Goal: Obtain resource: Download file/media

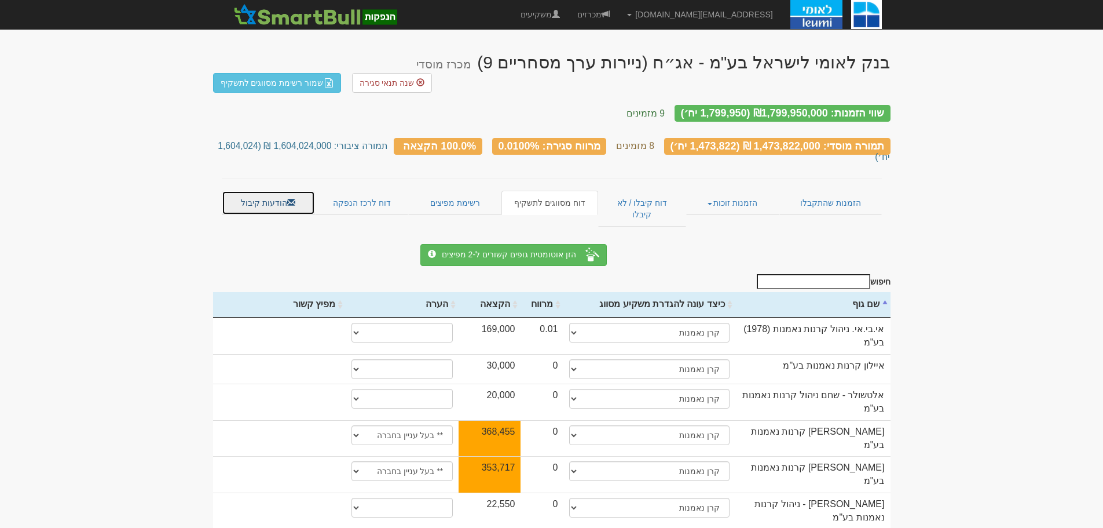
click at [262, 191] on link "הודעות קיבול" at bounding box center [268, 203] width 93 height 24
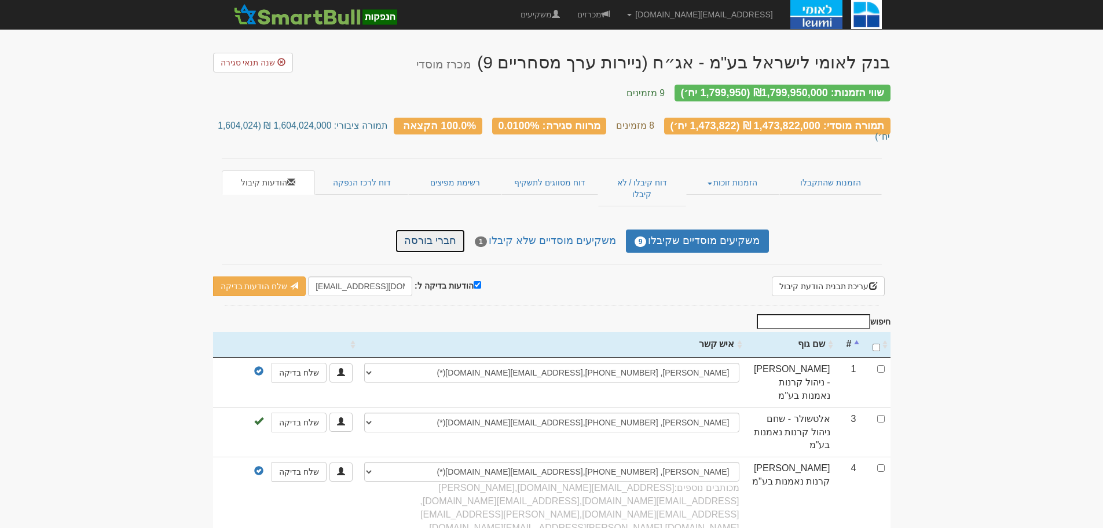
click at [447, 229] on link "חברי בורסה" at bounding box center [430, 240] width 69 height 23
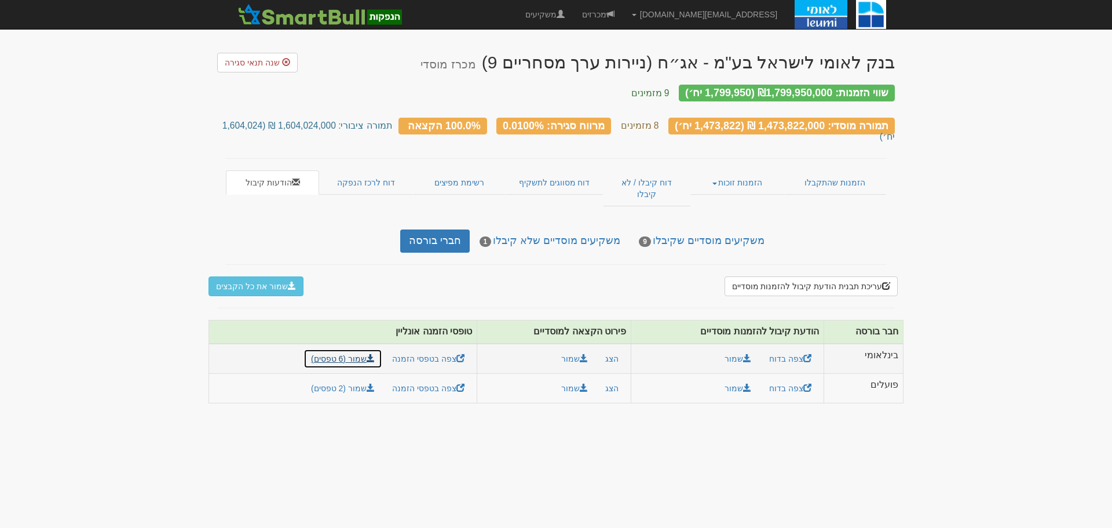
click at [359, 349] on link "שמור (6 טפסים)" at bounding box center [342, 359] width 79 height 20
click at [352, 378] on link "שמור (2 טפסים)" at bounding box center [342, 388] width 79 height 20
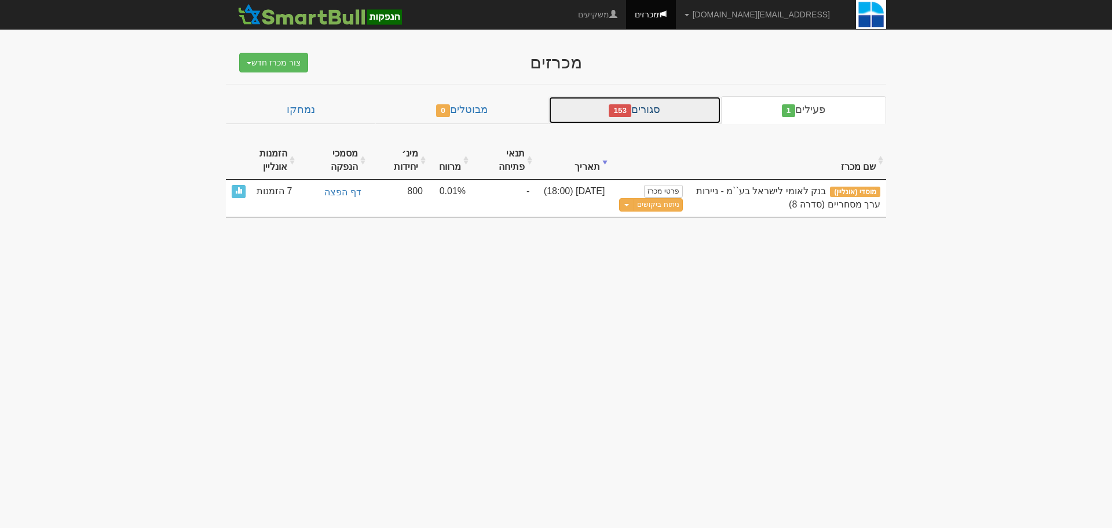
click at [669, 110] on link "סגורים 153" at bounding box center [634, 110] width 173 height 28
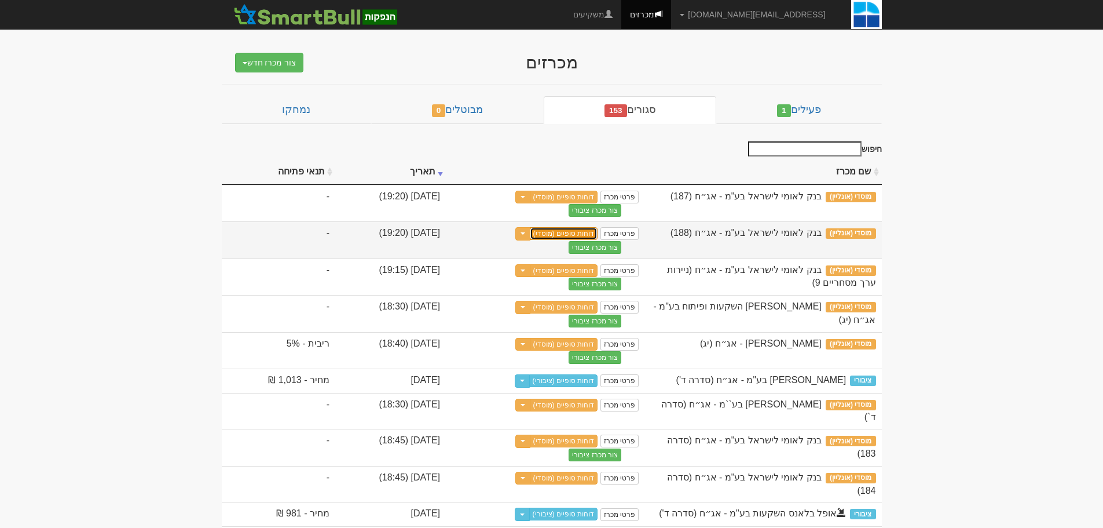
click at [598, 233] on link "דוחות סופיים (מוסדי)" at bounding box center [564, 233] width 68 height 13
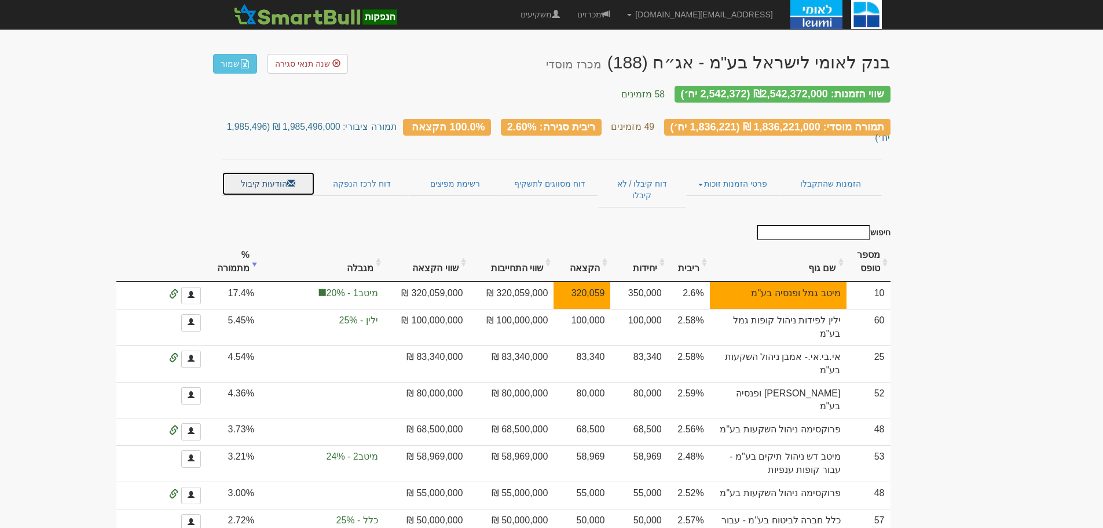
click at [272, 171] on link "הודעות קיבול" at bounding box center [268, 183] width 93 height 24
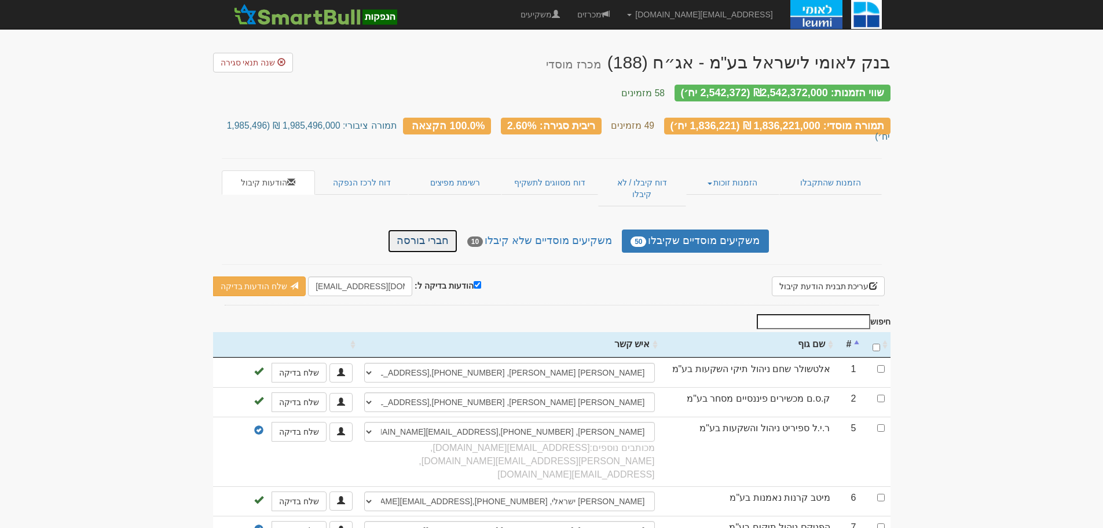
click at [446, 229] on link "חברי בורסה" at bounding box center [422, 240] width 69 height 23
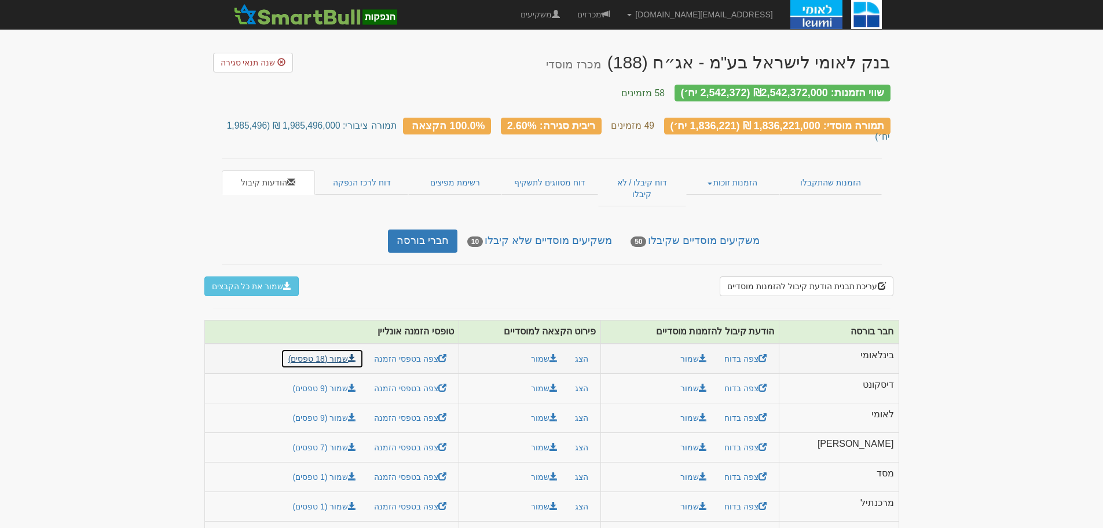
click at [364, 349] on link "שמור (18 טפסים)" at bounding box center [322, 359] width 83 height 20
click at [354, 378] on link "שמור (9 טפסים)" at bounding box center [324, 388] width 79 height 20
click at [353, 408] on link "שמור (9 טפסים)" at bounding box center [324, 418] width 79 height 20
click at [352, 437] on link "שמור (7 טפסים)" at bounding box center [324, 447] width 79 height 20
click at [354, 467] on link "שמור (1 טפסים)" at bounding box center [324, 477] width 79 height 20
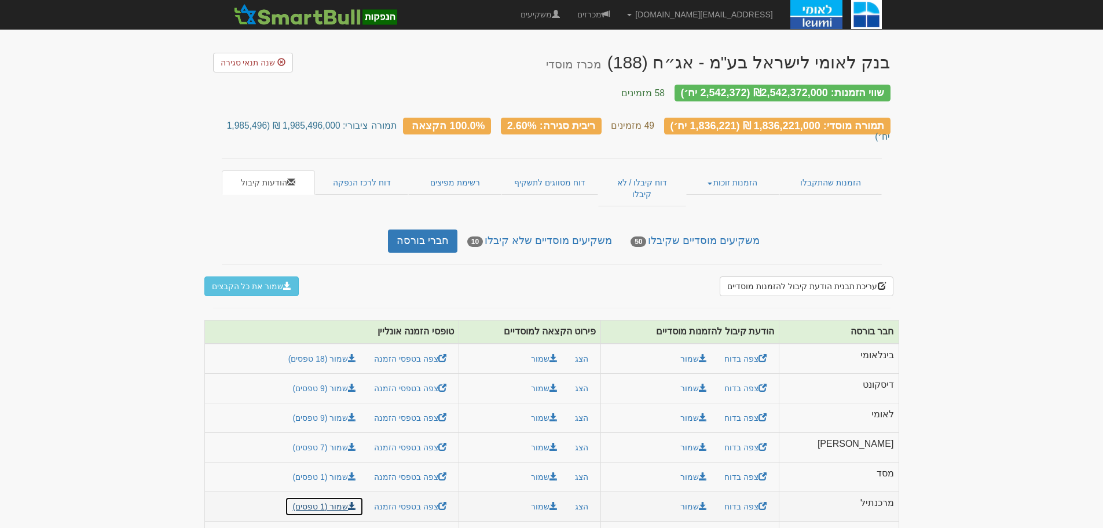
click at [345, 496] on link "שמור (1 טפסים)" at bounding box center [324, 506] width 79 height 20
click at [346, 526] on link "שמור (23 טפסים)" at bounding box center [322, 536] width 83 height 20
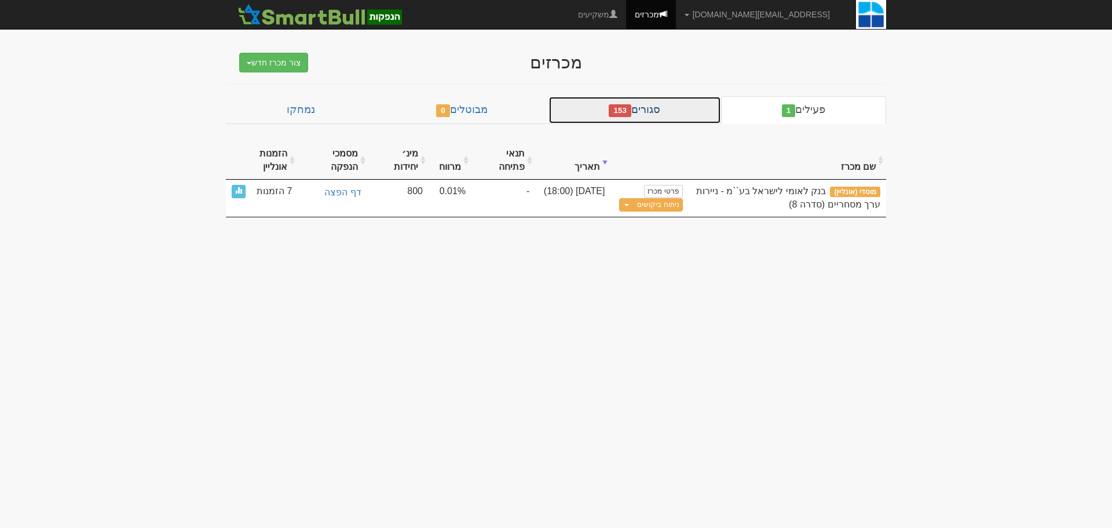
click at [657, 113] on link "סגורים 153" at bounding box center [634, 110] width 173 height 28
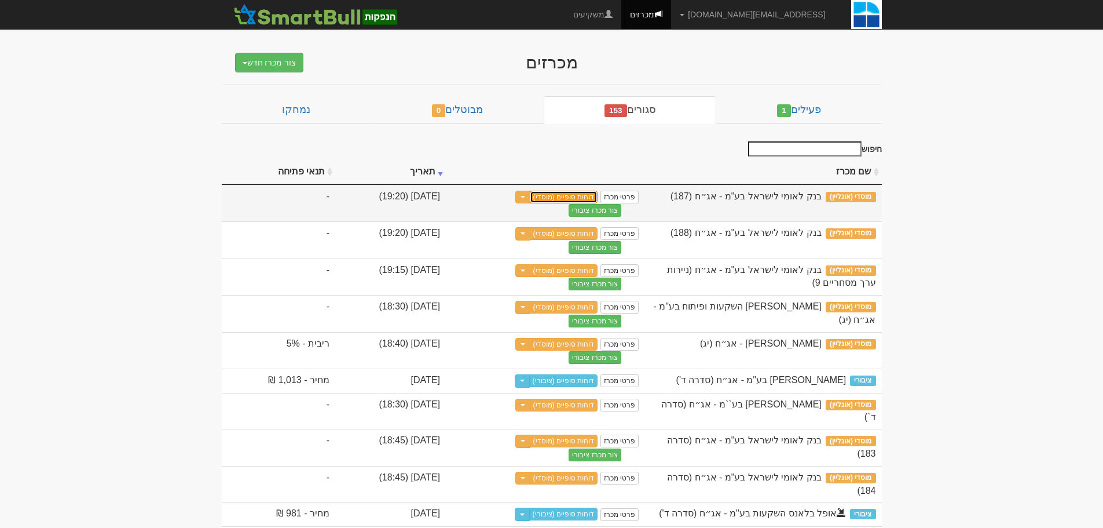
click at [598, 200] on link "דוחות סופיים (מוסדי)" at bounding box center [564, 197] width 68 height 13
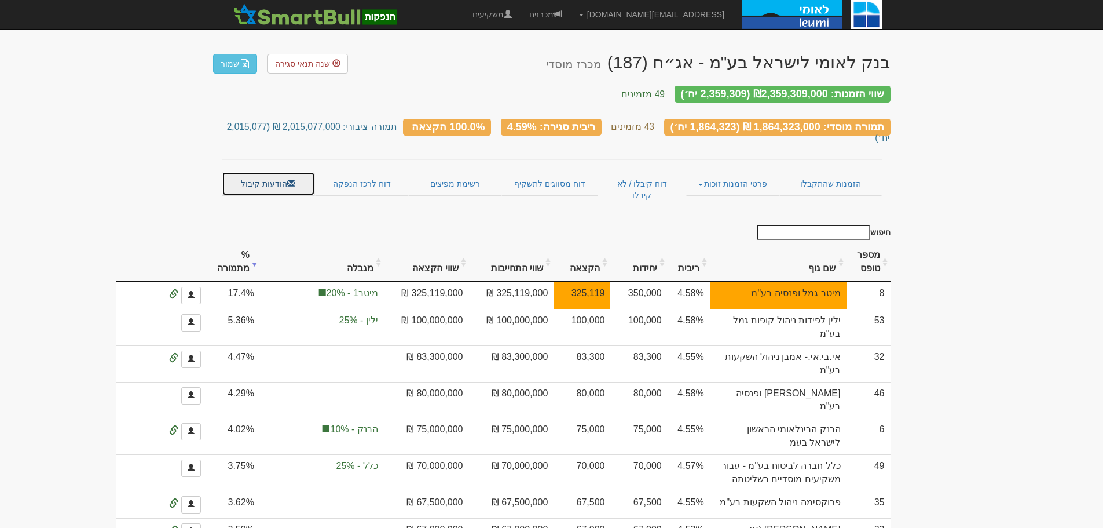
click at [251, 171] on link "הודעות קיבול" at bounding box center [268, 183] width 93 height 24
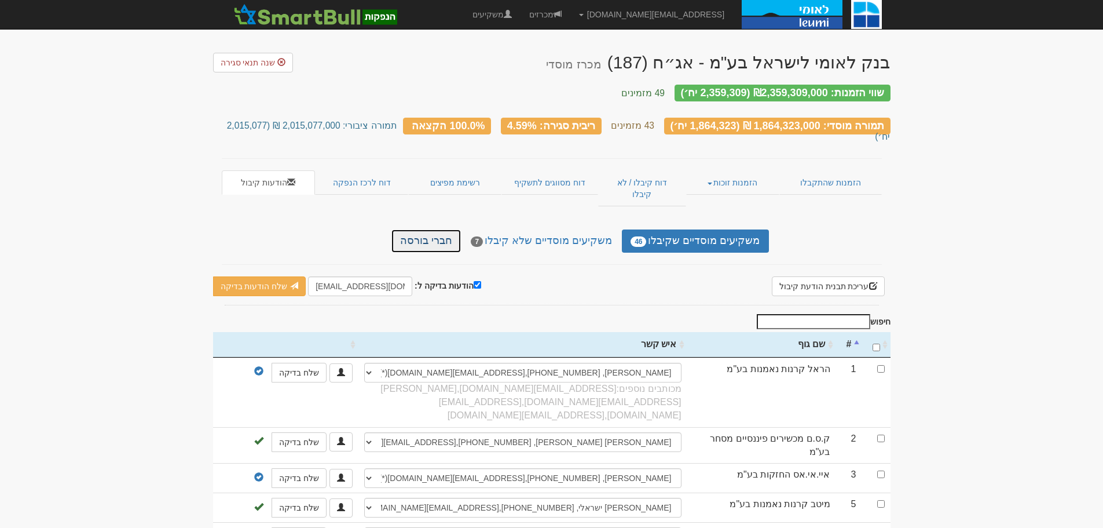
click at [447, 229] on link "חברי בורסה" at bounding box center [425, 240] width 69 height 23
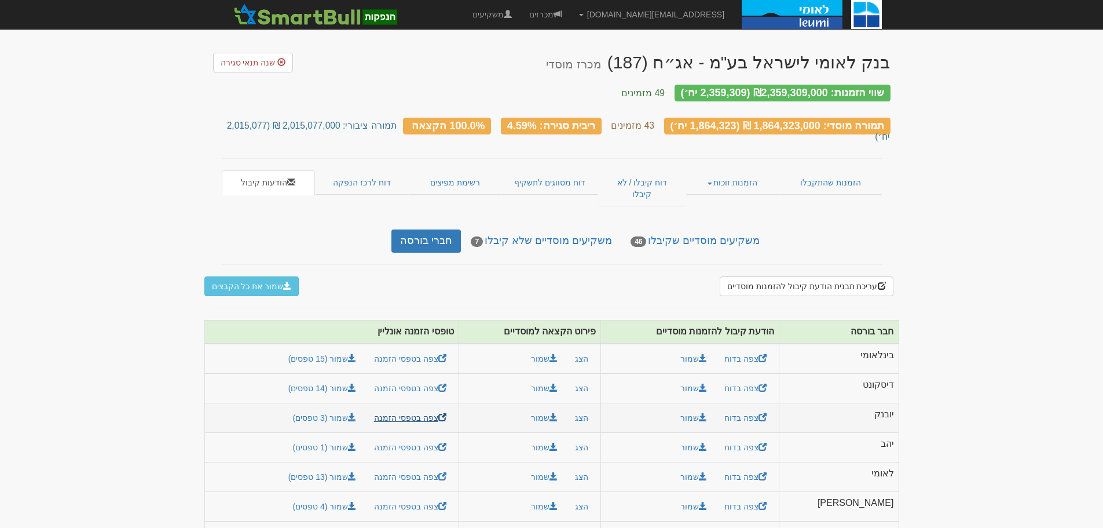
scroll to position [5, 0]
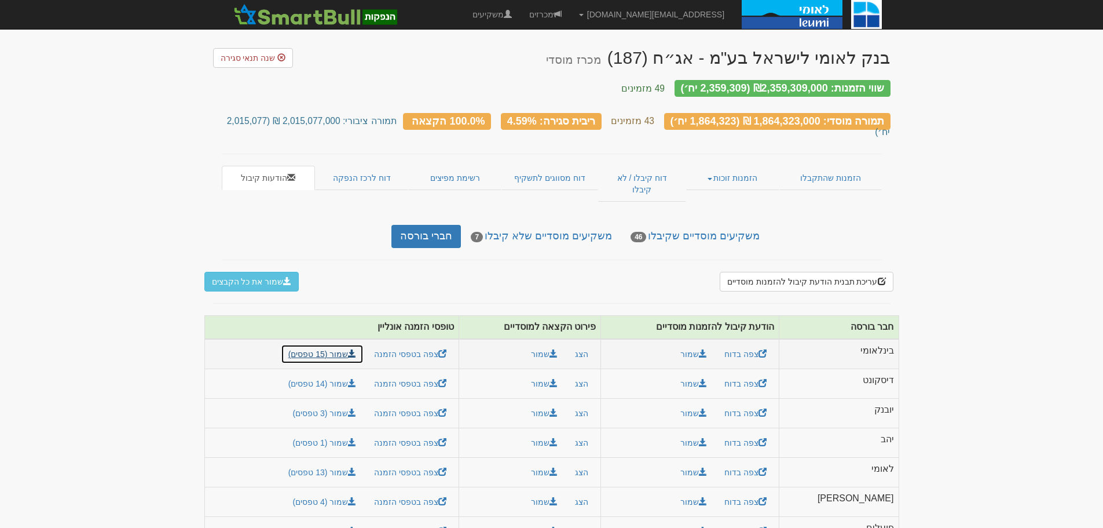
click at [357, 344] on link "שמור (15 טפסים)" at bounding box center [322, 354] width 83 height 20
click at [346, 374] on link "שמור (14 טפסים)" at bounding box center [322, 384] width 83 height 20
click at [354, 403] on link "שמור (3 טפסים)" at bounding box center [324, 413] width 79 height 20
click at [356, 433] on link "שמור (1 טפסים)" at bounding box center [324, 443] width 79 height 20
click at [353, 462] on link "שמור (13 טפסים)" at bounding box center [322, 472] width 83 height 20
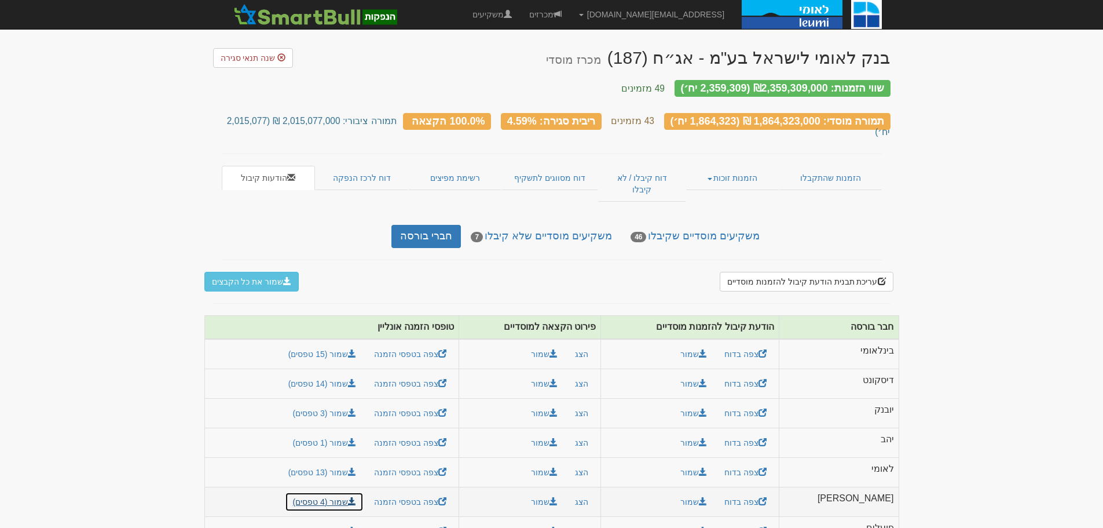
click at [352, 492] on link "שמור (4 טפסים)" at bounding box center [324, 502] width 79 height 20
click at [356, 521] on link "שמור (25 טפסים)" at bounding box center [322, 531] width 83 height 20
